Goal: Connect with others: Connect with others

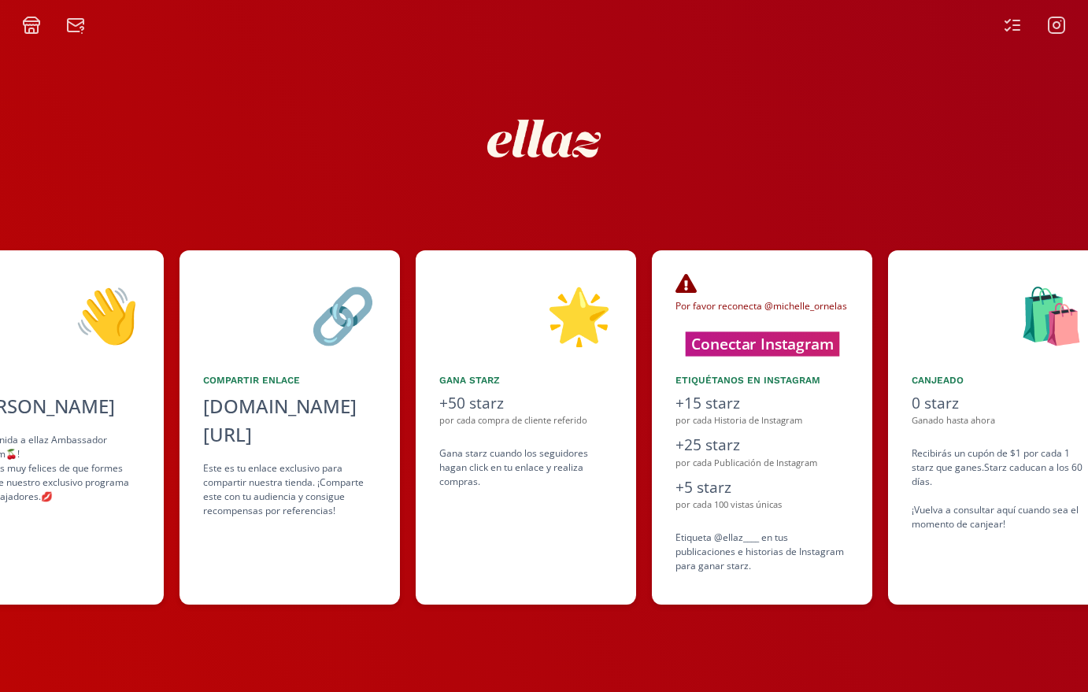
scroll to position [0, 472]
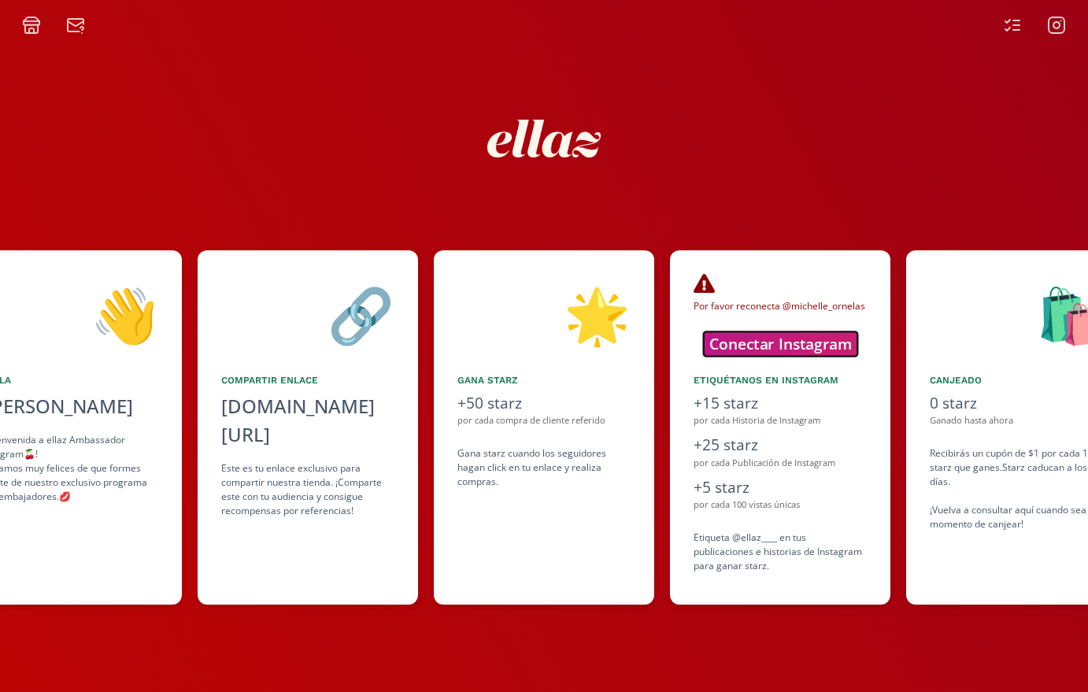
click at [754, 346] on button "Conectar Instagram" at bounding box center [780, 343] width 154 height 24
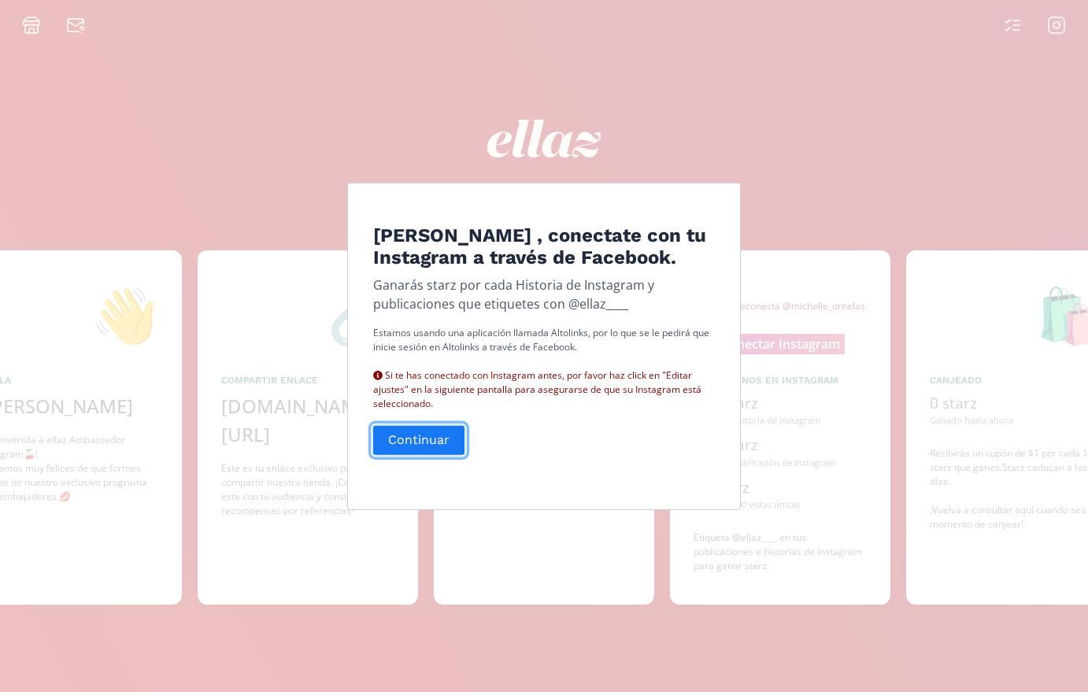
click at [416, 444] on button "Continuar" at bounding box center [419, 441] width 96 height 34
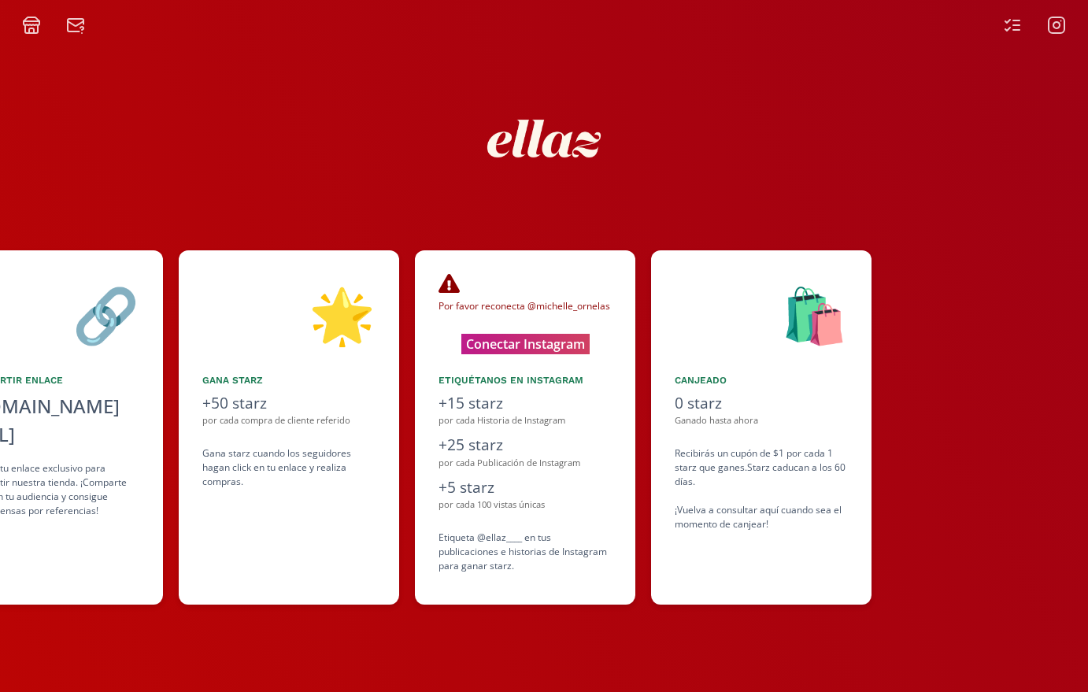
scroll to position [0, 709]
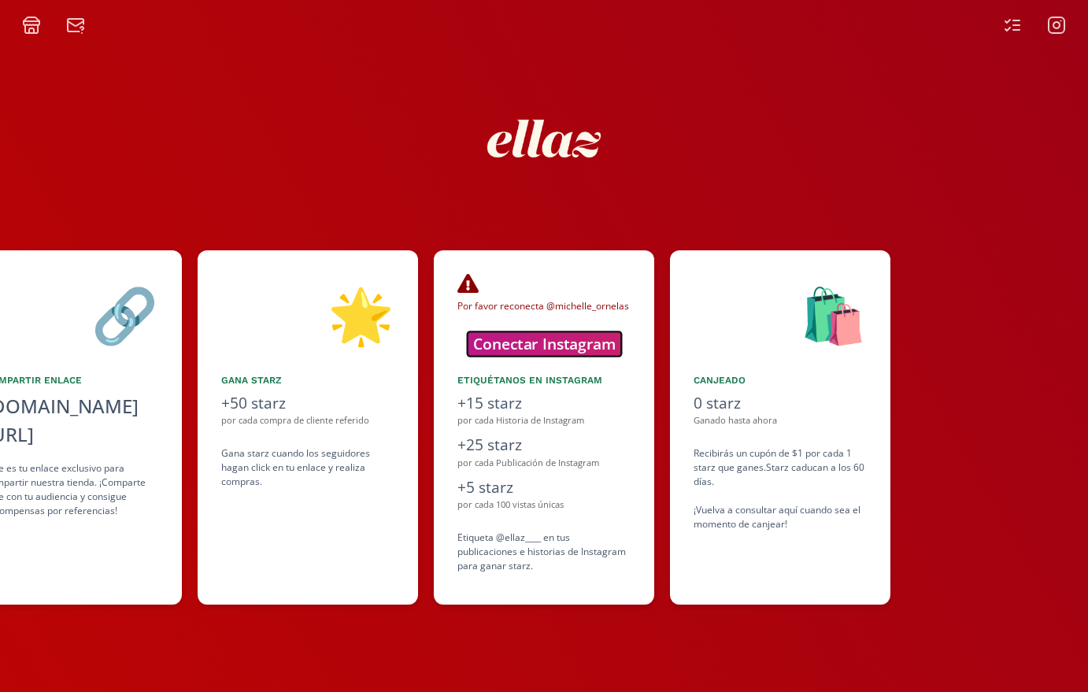
click at [534, 341] on button "Conectar Instagram" at bounding box center [544, 343] width 154 height 24
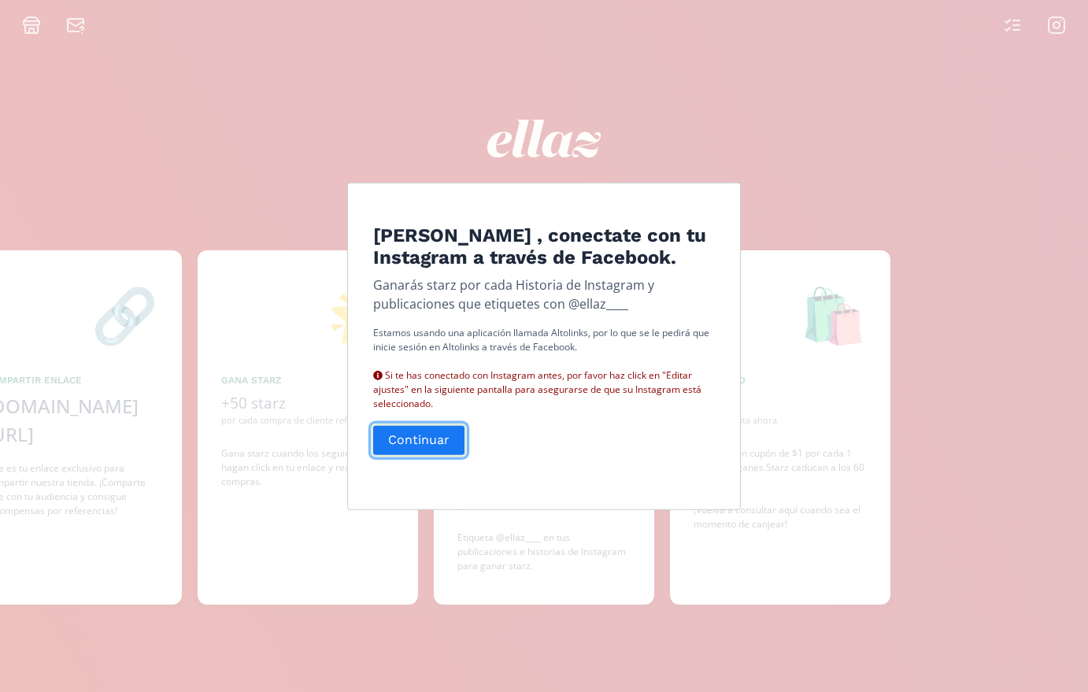
click at [417, 451] on button "Continuar" at bounding box center [419, 441] width 96 height 34
